Goal: Obtain resource: Download file/media

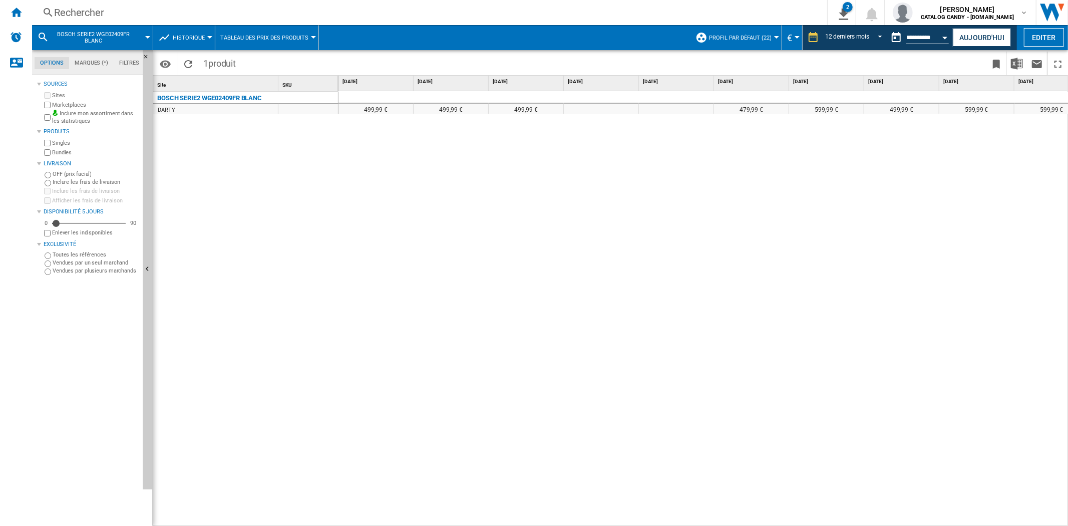
click at [61, 17] on div "Rechercher" at bounding box center [427, 13] width 747 height 14
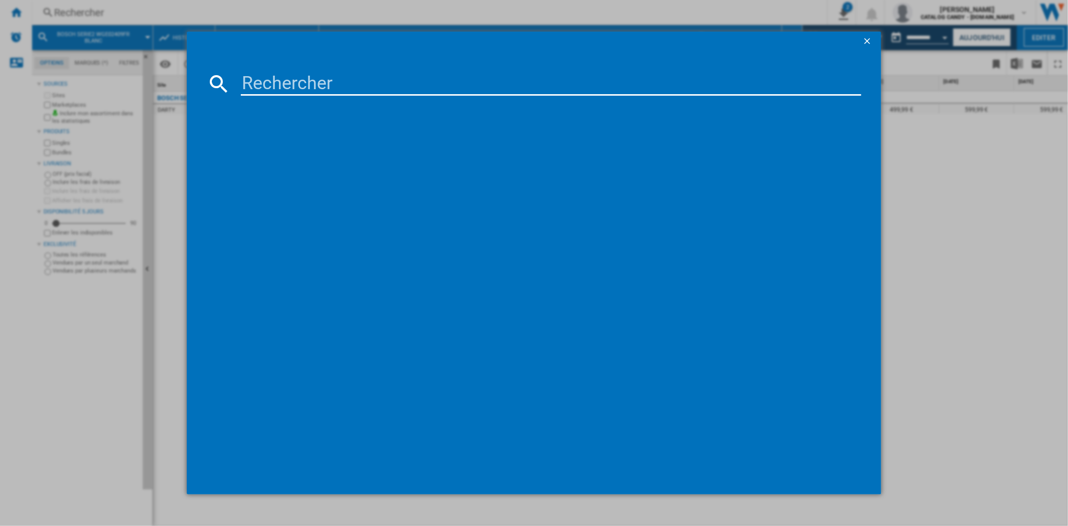
click at [341, 82] on input at bounding box center [551, 84] width 620 height 24
type input "F94B15MBS"
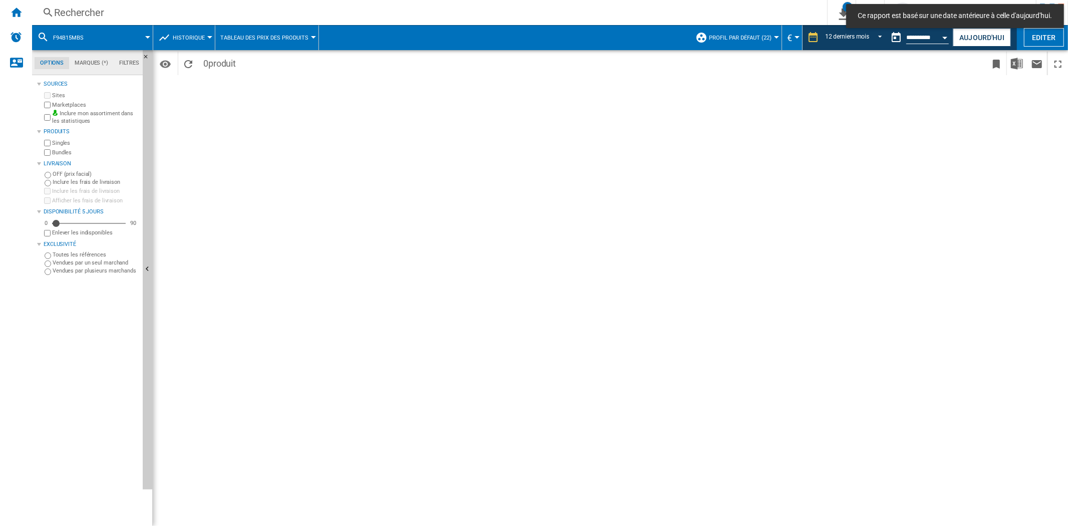
click at [114, 6] on div "Rechercher" at bounding box center [427, 13] width 747 height 14
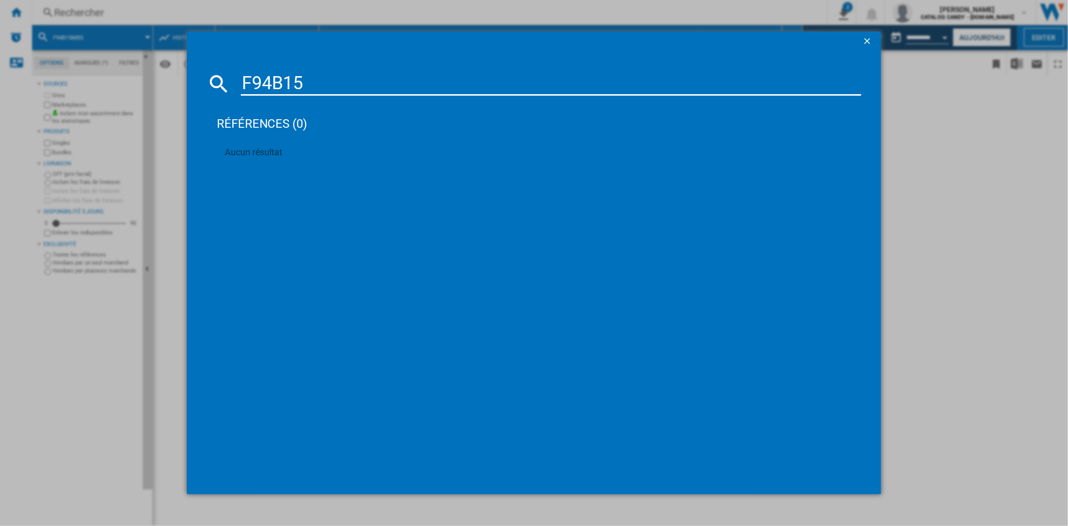
type input "F94B15"
click at [41, 10] on div "F94B15 références (0) Aucun résultat" at bounding box center [534, 263] width 1068 height 526
drag, startPoint x: 14, startPoint y: 4, endPoint x: 17, endPoint y: 9, distance: 6.1
click at [17, 8] on div "F94B15 références (0) Aucun résultat" at bounding box center [534, 263] width 1068 height 526
click at [17, 9] on div "F94B15 références (0) Aucun résultat" at bounding box center [534, 263] width 1068 height 526
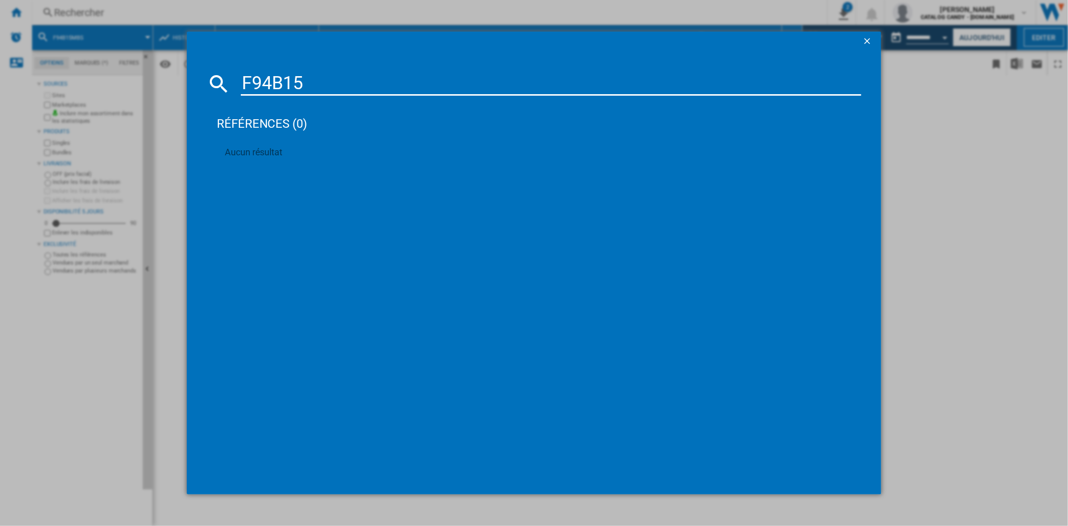
click at [16, 12] on div "F94B15 références (0) Aucun résultat" at bounding box center [534, 263] width 1068 height 526
click at [150, 67] on div "F94B15 références (0) Aucun résultat" at bounding box center [534, 263] width 1068 height 526
drag, startPoint x: 161, startPoint y: 127, endPoint x: 197, endPoint y: 67, distance: 70.3
click at [159, 123] on div "F94B15 références (0) Aucun résultat" at bounding box center [534, 263] width 1068 height 526
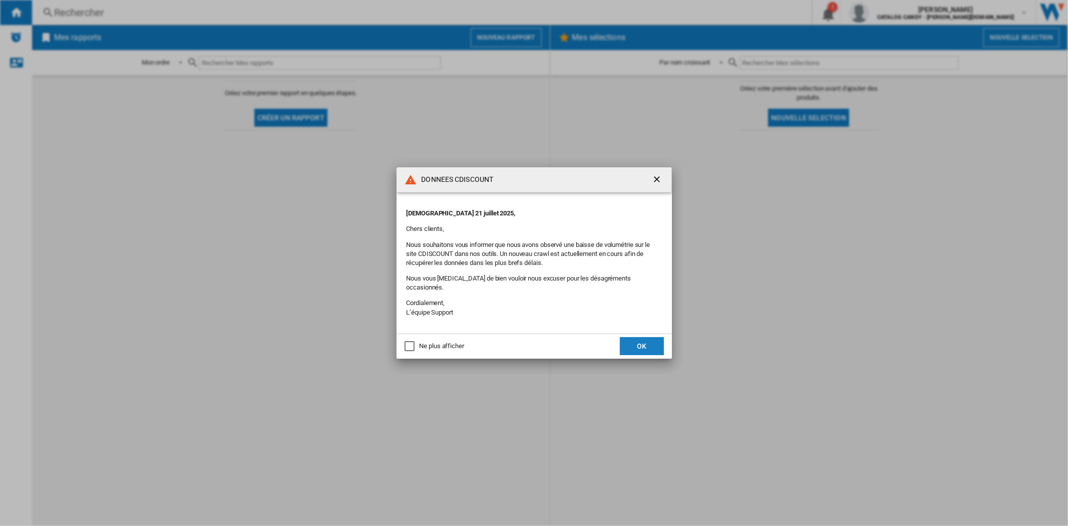
click at [637, 342] on button "OK" at bounding box center [642, 346] width 44 height 18
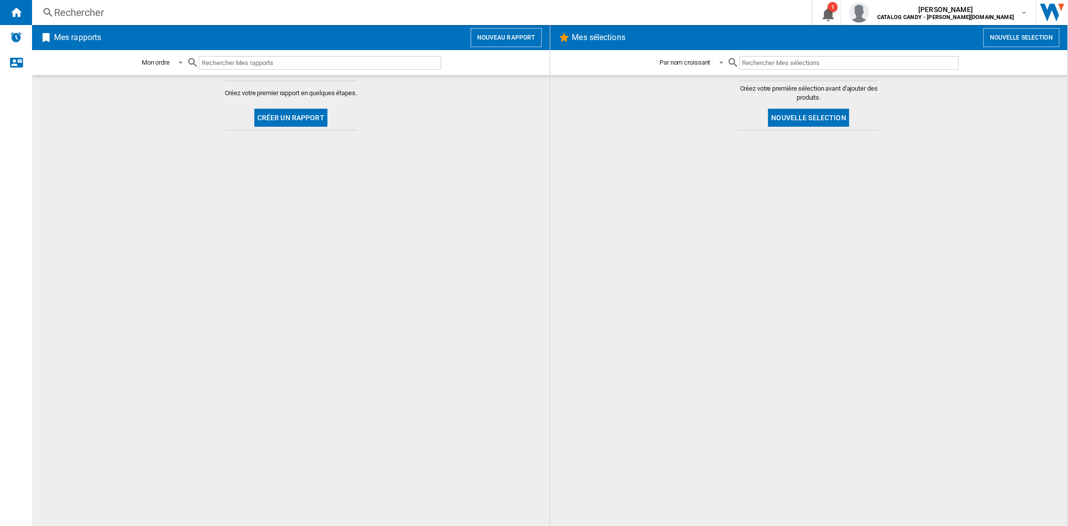
click at [89, 11] on div "Rechercher" at bounding box center [420, 13] width 732 height 14
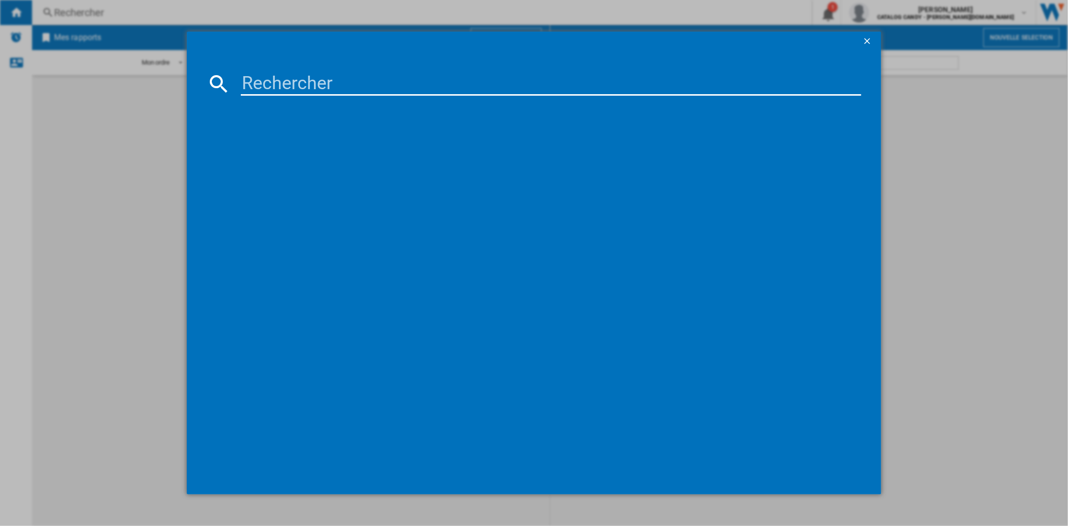
click at [259, 83] on input at bounding box center [551, 84] width 620 height 24
paste input "F94B15MBS"
type input "F94B15MBS"
click at [294, 149] on div "LG F94B15MBS NOIR" at bounding box center [541, 149] width 610 height 10
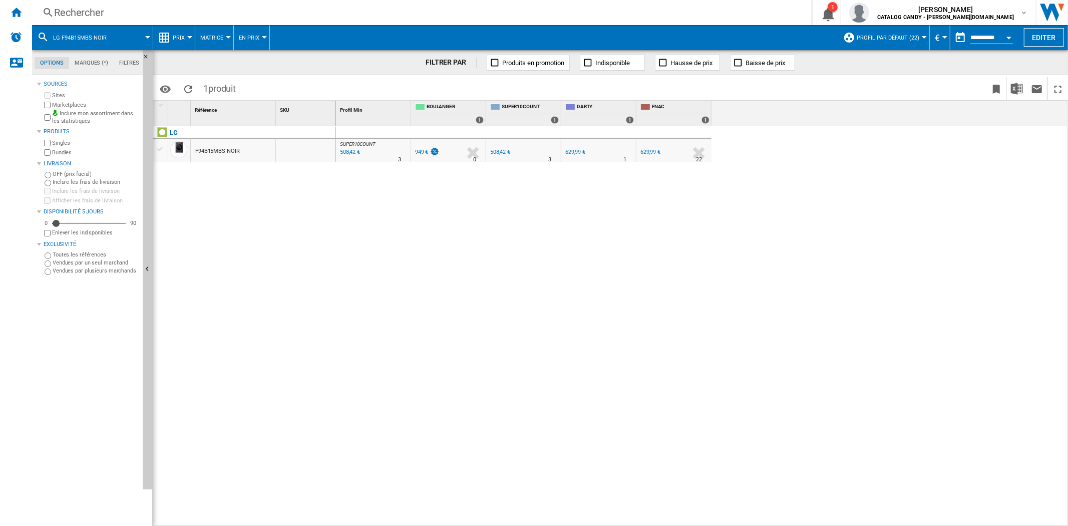
click at [916, 42] on button "Profil par défaut (22)" at bounding box center [891, 37] width 68 height 25
click at [167, 37] on md-backdrop at bounding box center [534, 263] width 1068 height 526
click at [174, 38] on span "Prix" at bounding box center [179, 38] width 12 height 7
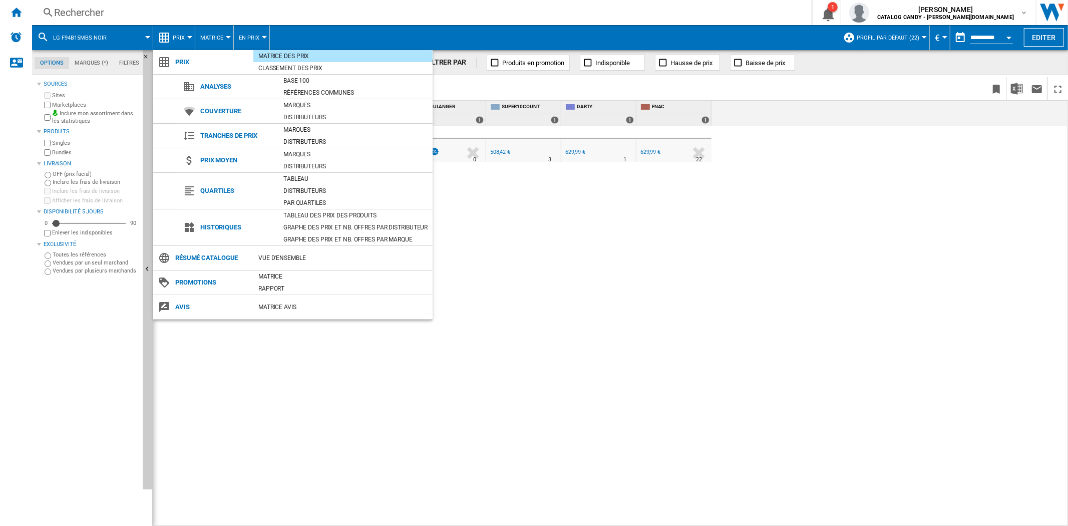
click at [174, 38] on md-backdrop at bounding box center [534, 263] width 1068 height 526
click at [319, 213] on div "Tableau des prix des produits" at bounding box center [355, 215] width 154 height 10
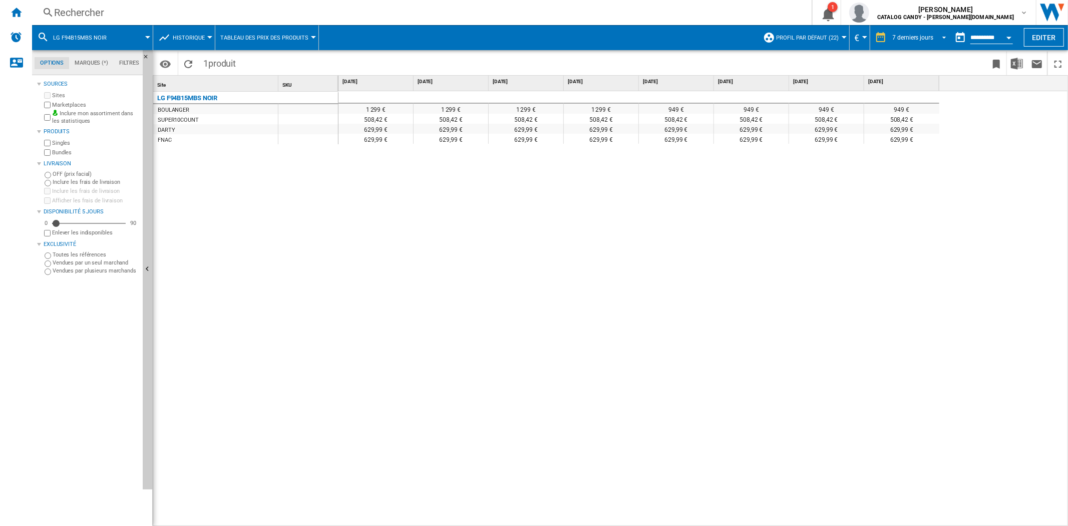
click at [927, 39] on div "7 derniers jours" at bounding box center [913, 37] width 41 height 7
click at [919, 144] on div "16 dernières semaines" at bounding box center [921, 143] width 60 height 9
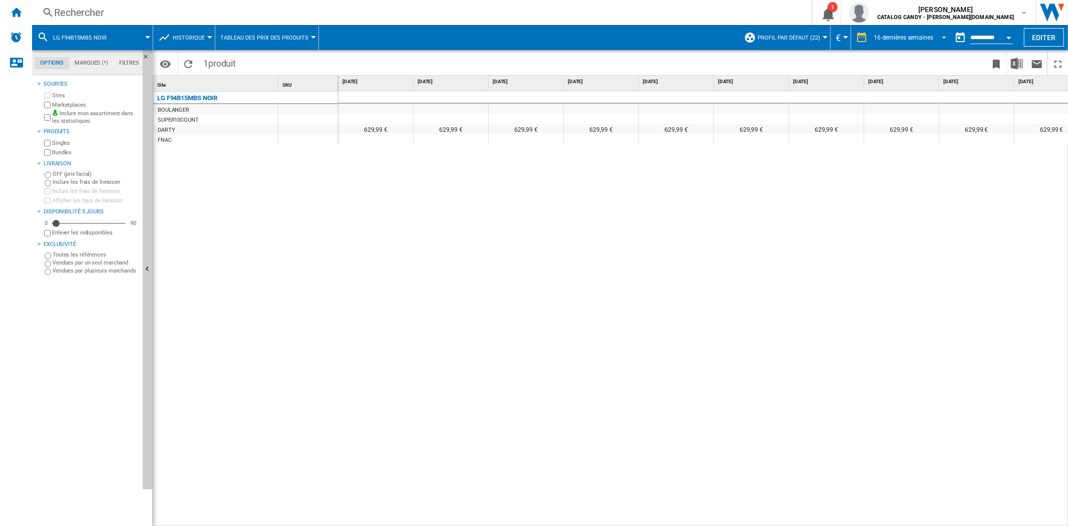
click at [942, 39] on span "REPORTS.WIZARD.STEPS.REPORT.STEPS.REPORT_OPTIONS.PERIOD: 16 dernières semaines" at bounding box center [941, 36] width 12 height 9
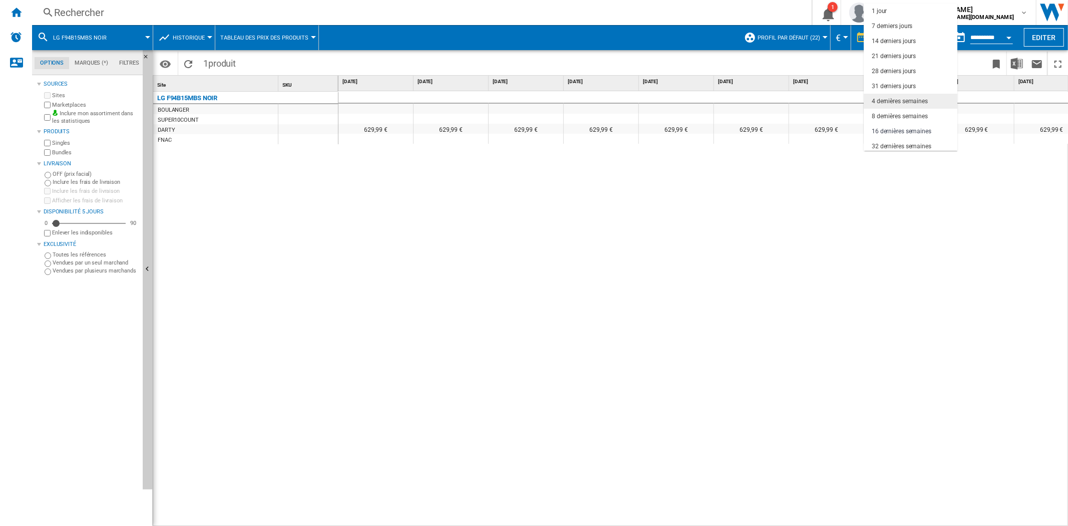
scroll to position [63, 0]
click at [894, 126] on div "12 derniers mois" at bounding box center [894, 129] width 44 height 9
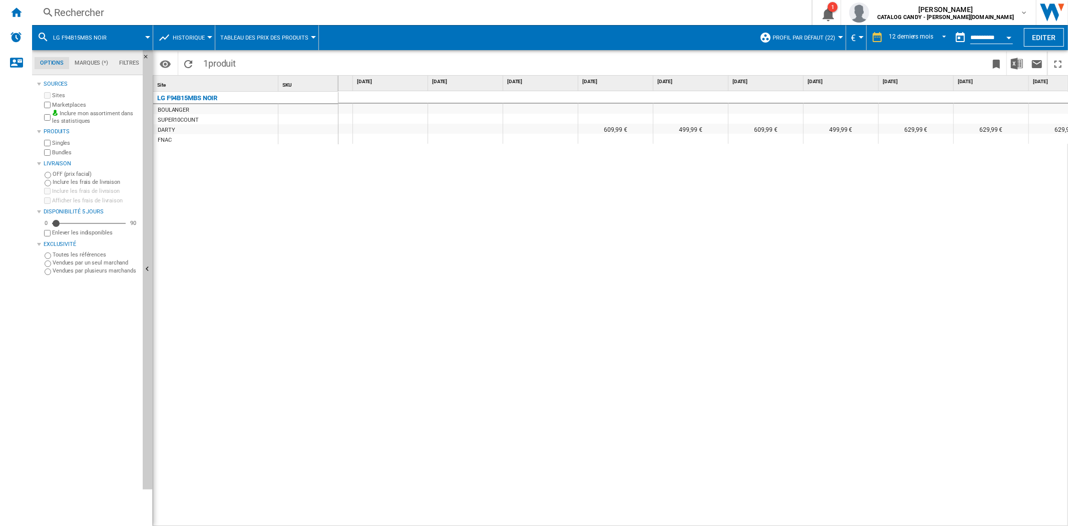
drag, startPoint x: 724, startPoint y: 521, endPoint x: 749, endPoint y: 518, distance: 24.7
click at [748, 518] on div "949 € 508,42 € 609,99 € 499,99 € 609,99 € 499,99 € 629,99 € 629,99 € 629,99 € 6…" at bounding box center [704, 308] width 730 height 435
click at [754, 518] on div "949 € 508,42 € 609,99 € 499,99 € 609,99 € 499,99 € 629,99 € 629,99 € 629,99 € 6…" at bounding box center [704, 308] width 730 height 435
drag, startPoint x: 754, startPoint y: 518, endPoint x: 877, endPoint y: 504, distance: 123.4
click at [755, 518] on div "949 € 508,42 € 609,99 € 499,99 € 609,99 € 499,99 € 629,99 € 629,99 € 629,99 € 6…" at bounding box center [704, 308] width 730 height 435
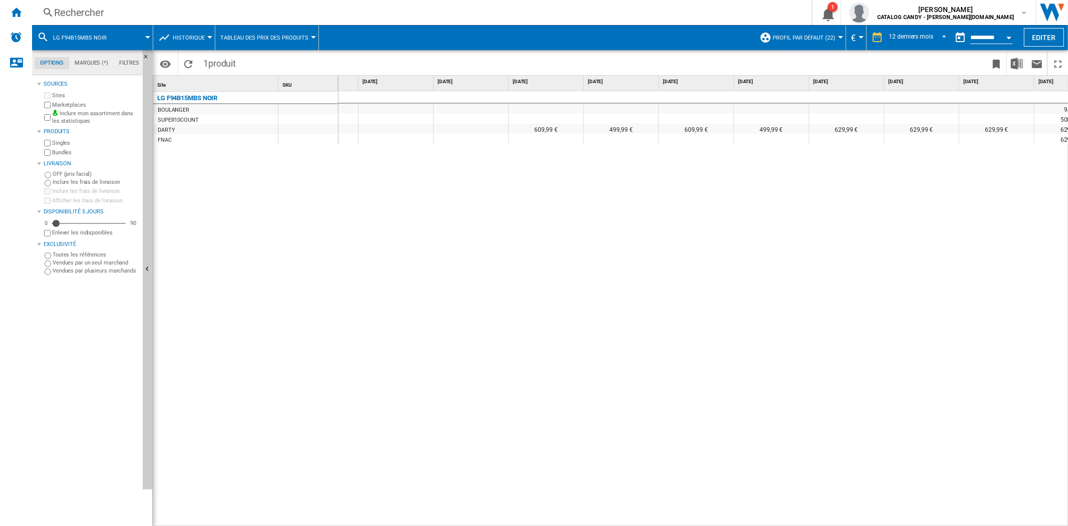
scroll to position [0, 246]
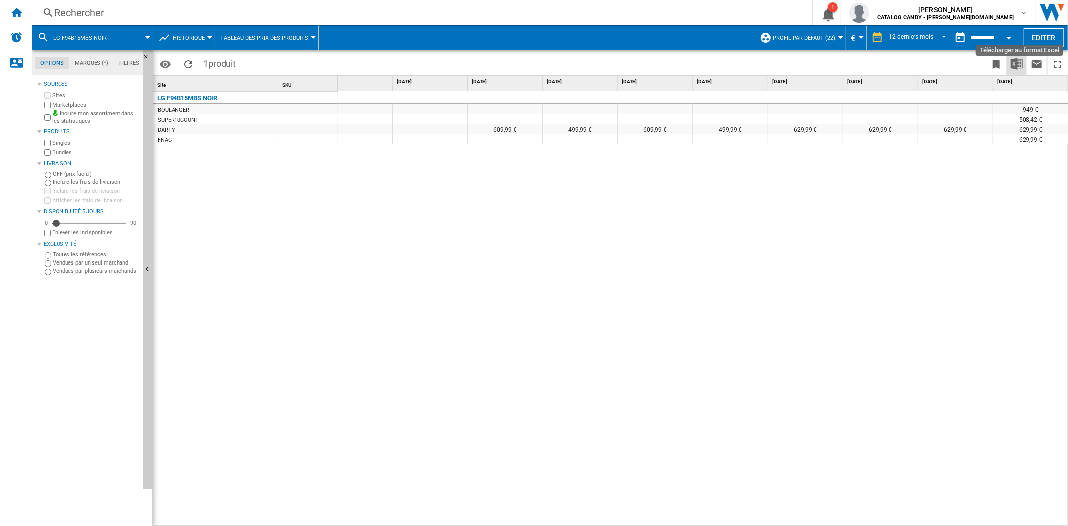
click at [1018, 63] on img "Télécharger au format Excel" at bounding box center [1017, 64] width 12 height 12
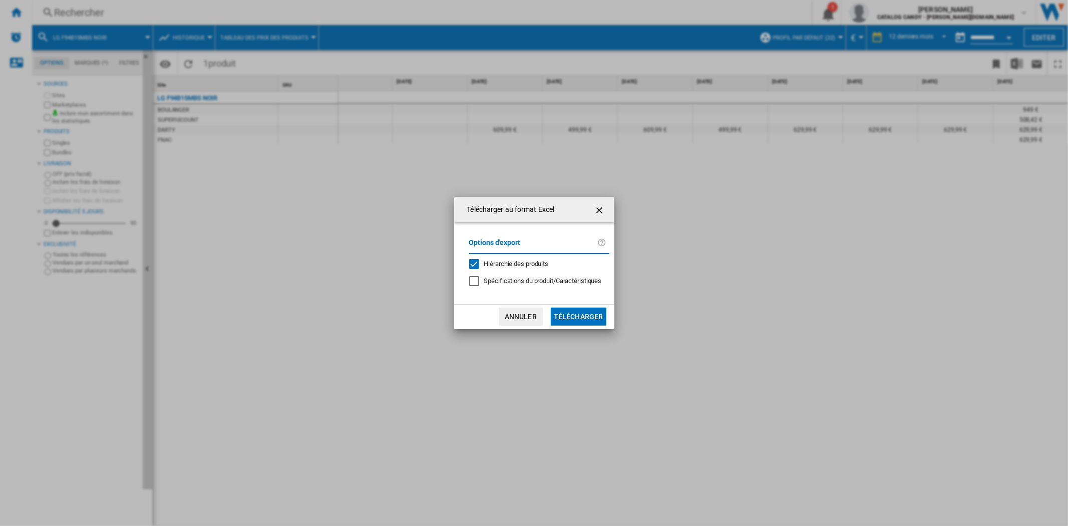
click at [573, 315] on button "Télécharger" at bounding box center [579, 316] width 56 height 18
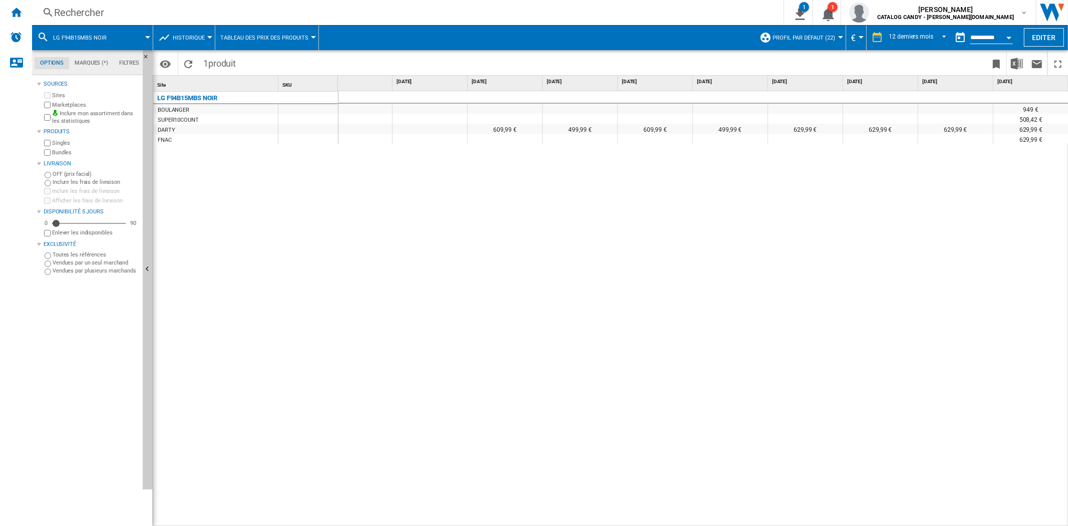
click at [99, 7] on div "Rechercher" at bounding box center [406, 13] width 704 height 14
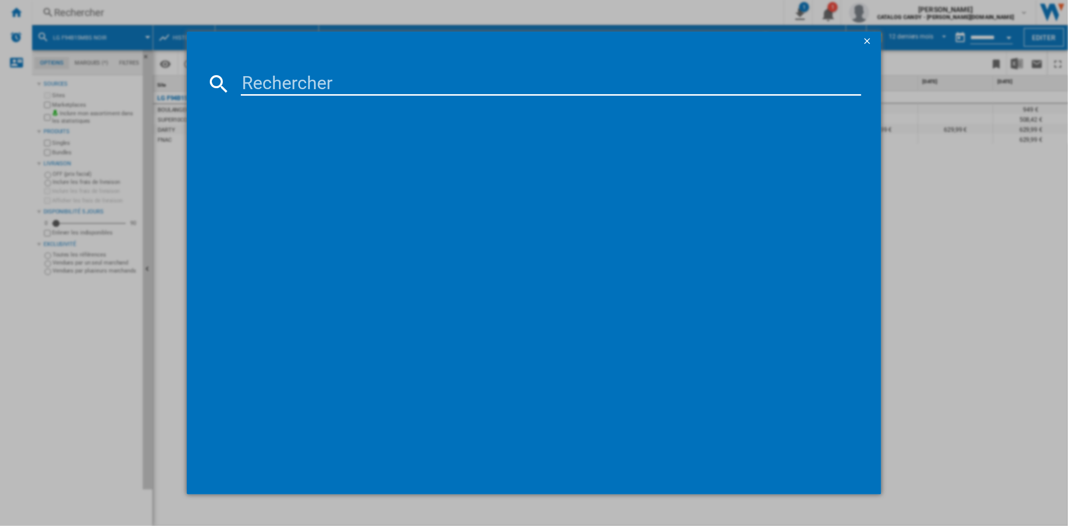
click at [284, 83] on input at bounding box center [551, 84] width 620 height 24
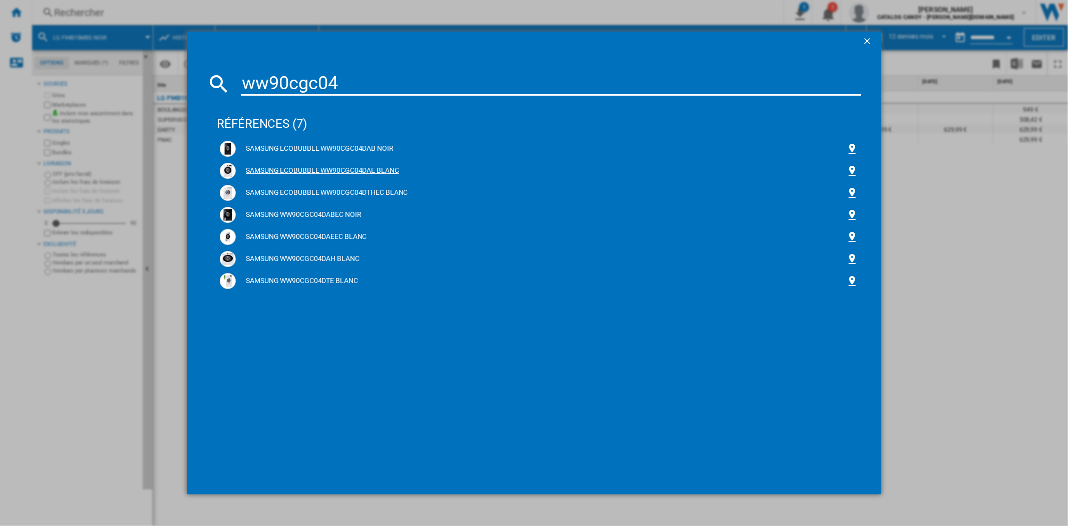
type input "ww90cgc04"
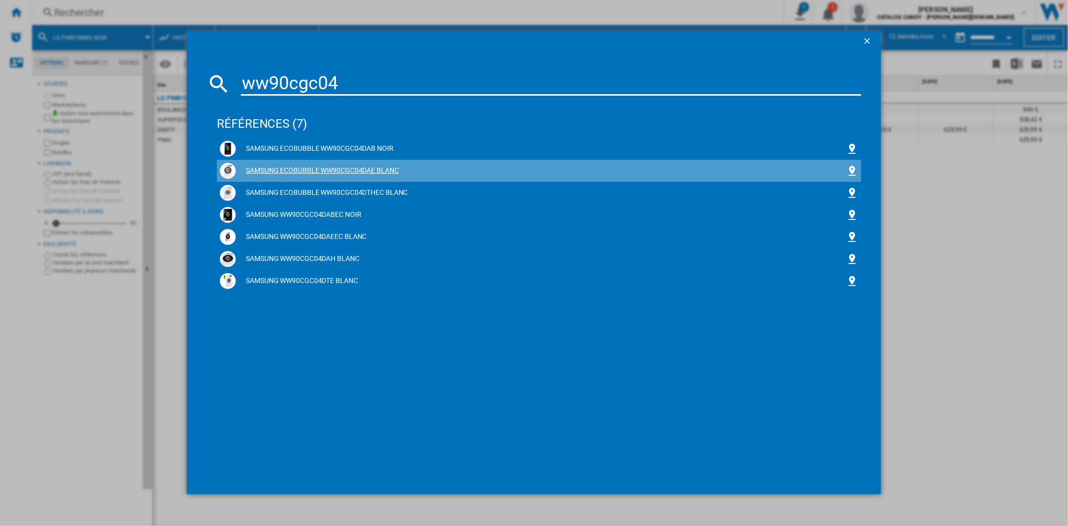
click at [361, 170] on div "SAMSUNG ECOBUBBLE WW90CGC04DAE BLANC" at bounding box center [541, 171] width 610 height 10
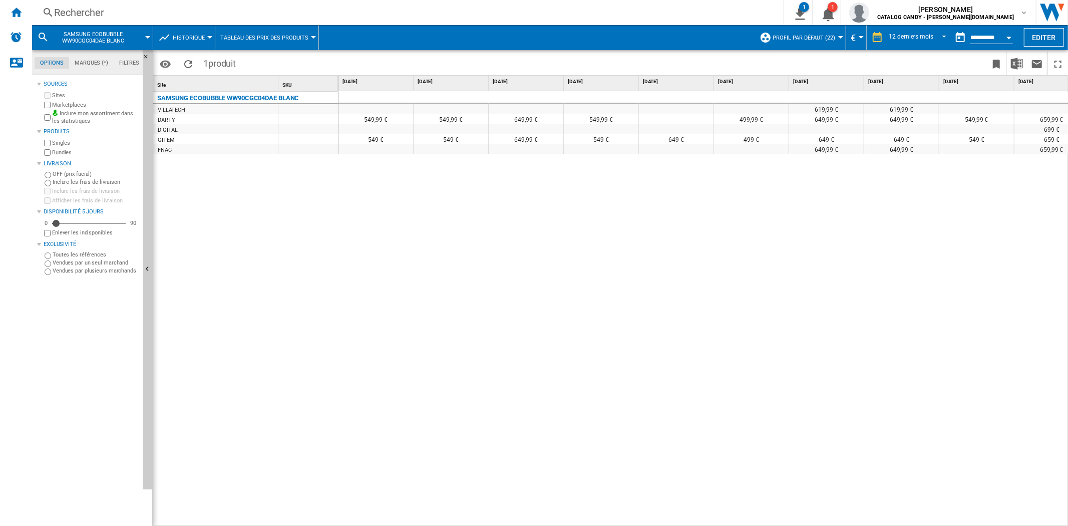
drag, startPoint x: 543, startPoint y: 521, endPoint x: 623, endPoint y: 514, distance: 80.4
click at [623, 514] on div "619,99 € 619,99 € 549,99 € 549,99 € 649,99 € 549,99 € 499,99 € 649,99 € 649,99 …" at bounding box center [704, 308] width 730 height 435
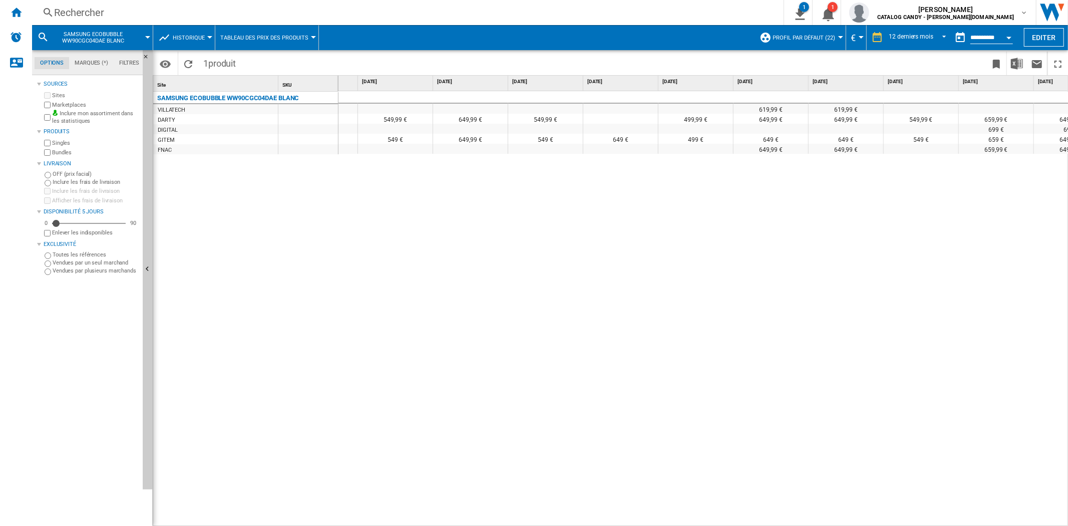
scroll to position [0, 82]
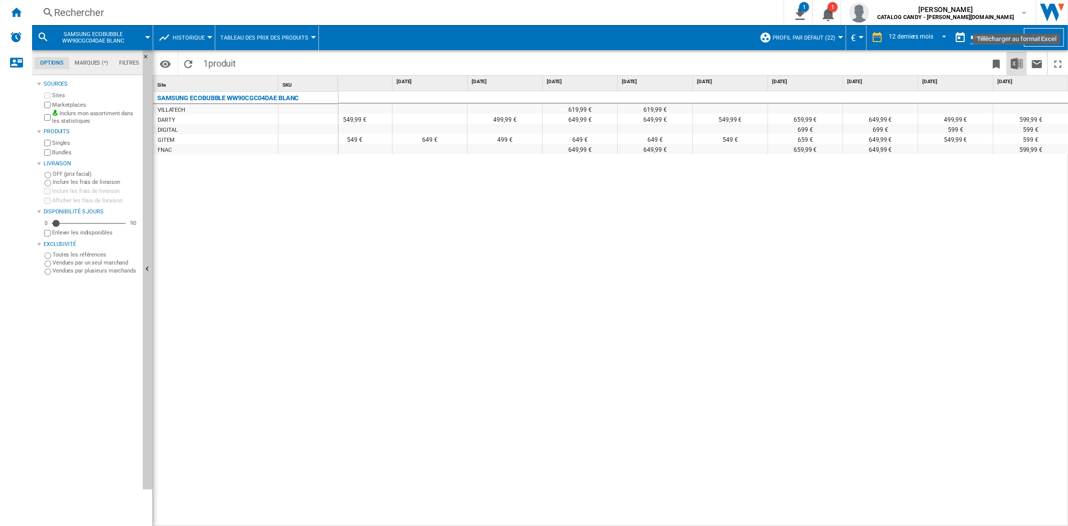
click at [1017, 62] on img "Télécharger au format Excel" at bounding box center [1017, 64] width 12 height 12
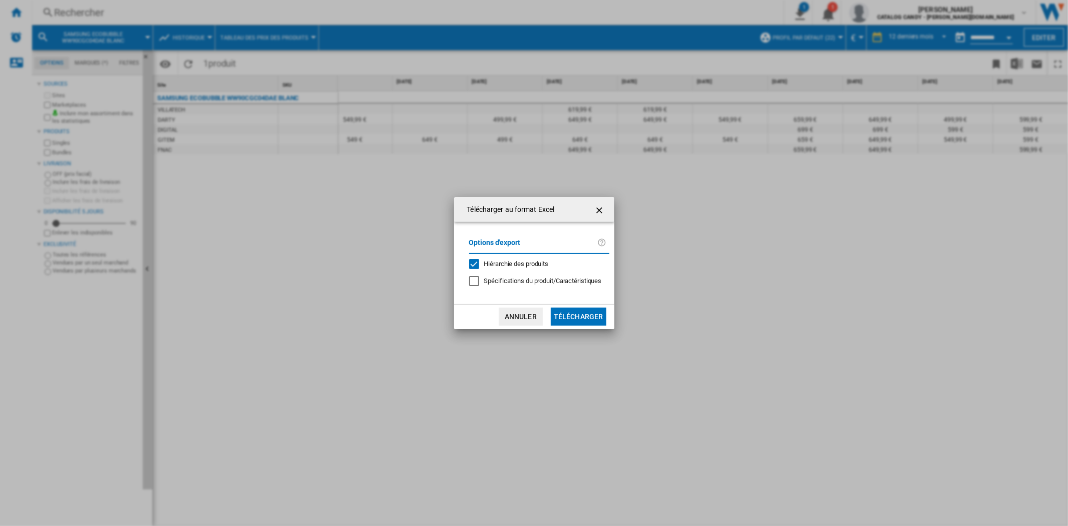
click at [577, 316] on button "Télécharger" at bounding box center [579, 316] width 56 height 18
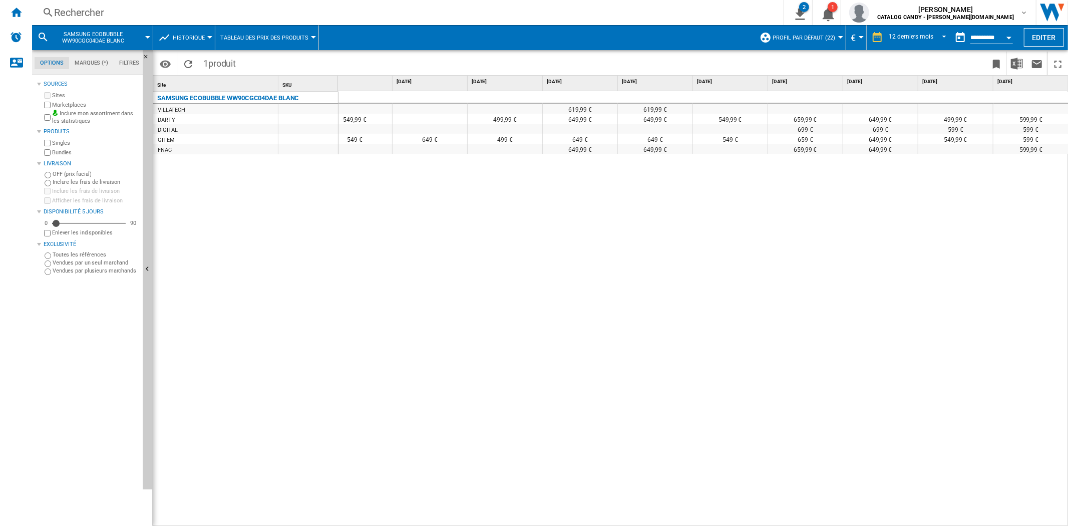
click at [78, 2] on div "Rechercher Rechercher 0 2 SAMSUNG ECOBUBBLE WW90CGC04DAE BLANC/Aucune caractéri…" at bounding box center [550, 12] width 1036 height 25
click at [101, 9] on div "Rechercher" at bounding box center [406, 13] width 704 height 14
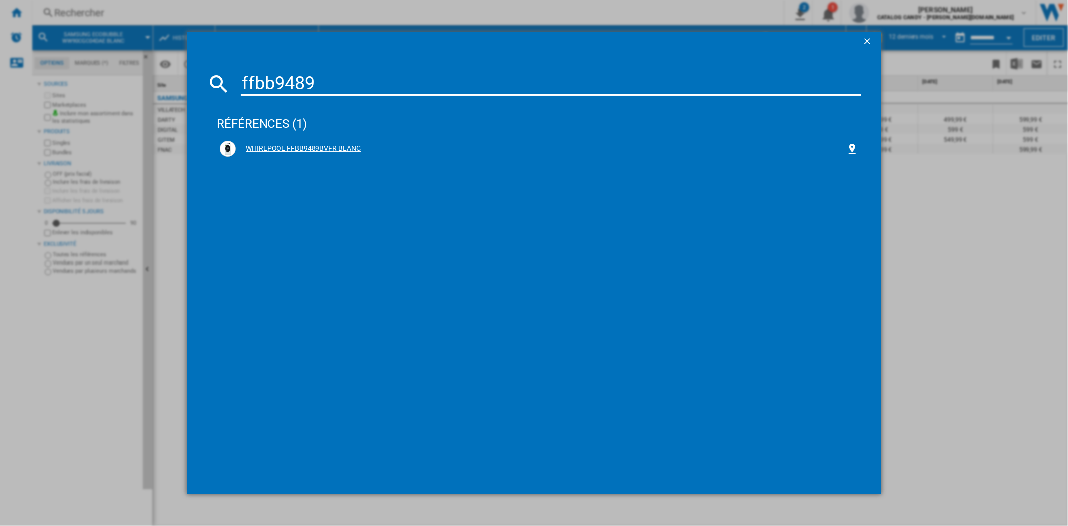
type input "ffbb9489"
click at [301, 152] on div "WHIRLPOOL FFBB9489BVFR BLANC" at bounding box center [541, 149] width 610 height 10
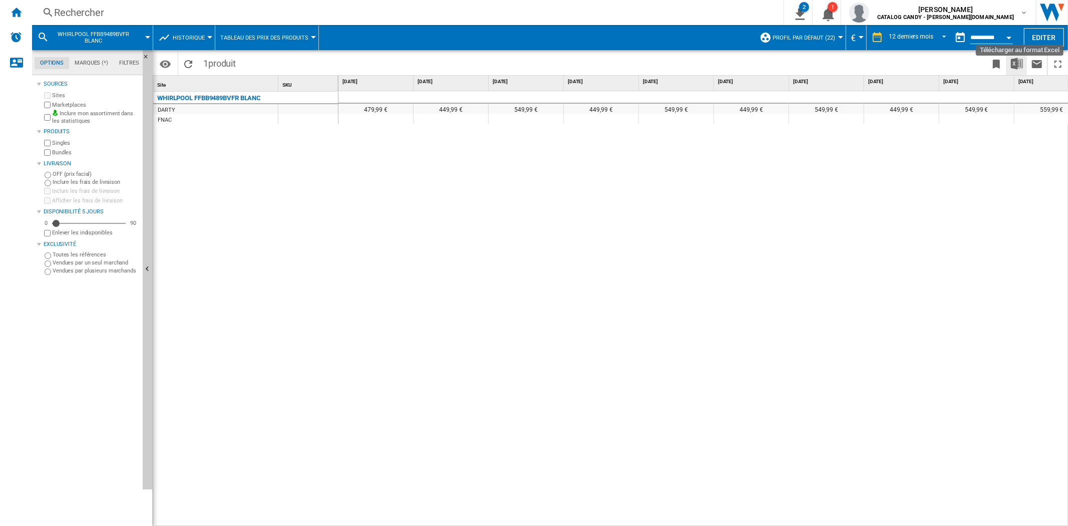
click at [1019, 62] on img "Télécharger au format Excel" at bounding box center [1017, 64] width 12 height 12
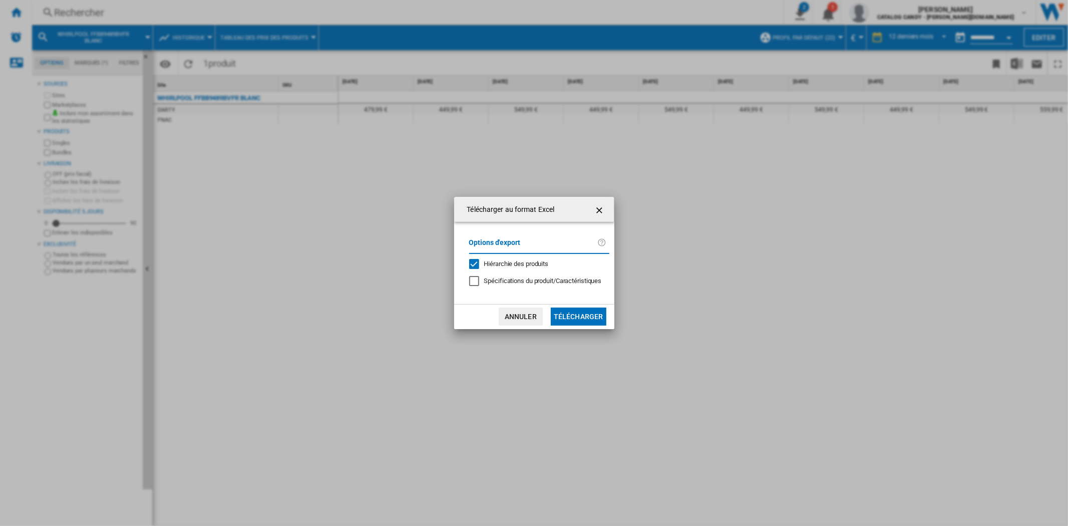
click at [589, 314] on button "Télécharger" at bounding box center [579, 316] width 56 height 18
